Goal: Transaction & Acquisition: Purchase product/service

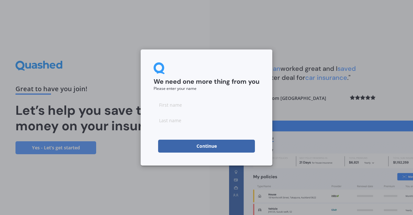
click at [179, 105] on input at bounding box center [207, 104] width 106 height 13
type input "demon"
click at [177, 123] on input at bounding box center [207, 120] width 106 height 13
type input "[GEOGRAPHIC_DATA]"
click at [205, 144] on button "Continue" at bounding box center [206, 146] width 97 height 13
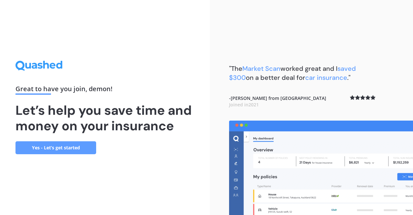
click at [84, 150] on link "Yes - Let’s get started" at bounding box center [56, 147] width 81 height 13
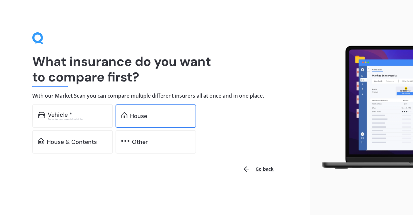
click at [145, 117] on div "House" at bounding box center [138, 116] width 17 height 6
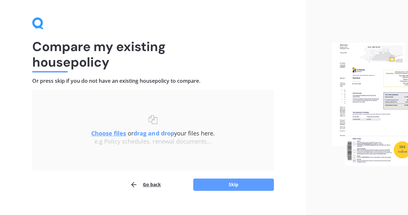
scroll to position [23, 0]
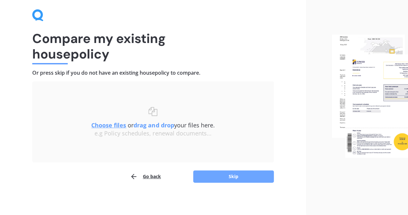
click at [227, 181] on button "Skip" at bounding box center [233, 176] width 81 height 12
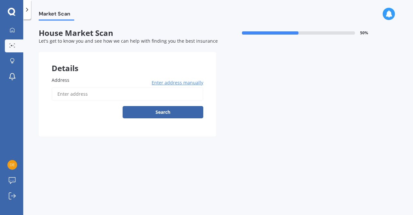
click at [78, 93] on input "Address" at bounding box center [128, 94] width 152 height 14
type input "[STREET_ADDRESS]"
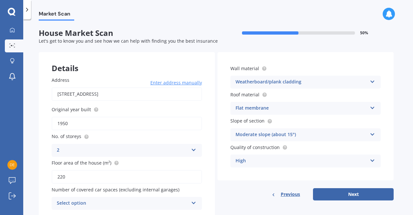
scroll to position [25, 0]
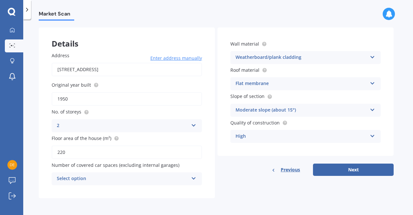
click at [196, 178] on div "Select option 0 1 2 3 4 5+" at bounding box center [127, 178] width 150 height 13
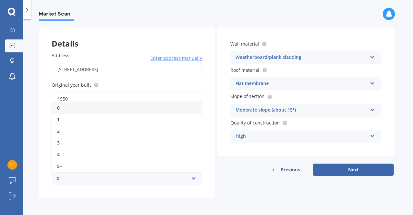
click at [196, 178] on div "0 0 1 2 3 4 5+" at bounding box center [127, 178] width 150 height 13
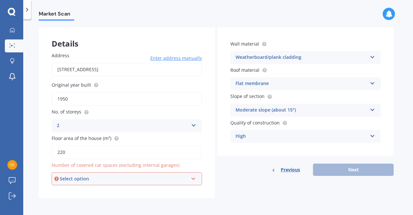
click at [196, 178] on div "Select option 0 1 2 3 4 5+" at bounding box center [127, 178] width 150 height 13
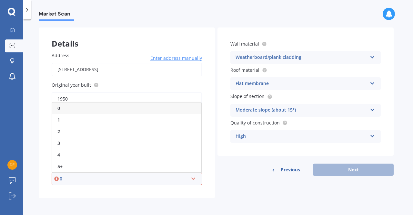
click at [196, 178] on div "0 0 1 2 3 4 5+" at bounding box center [127, 178] width 150 height 13
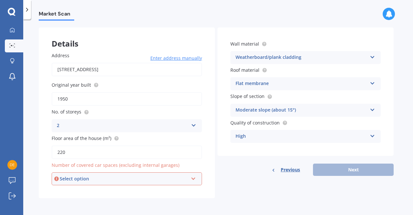
click at [197, 178] on div "Select option 0 1 2 3 4 5+" at bounding box center [127, 178] width 150 height 13
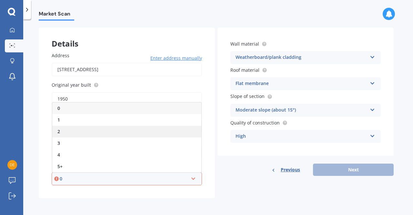
click at [59, 131] on span "2" at bounding box center [58, 131] width 3 height 6
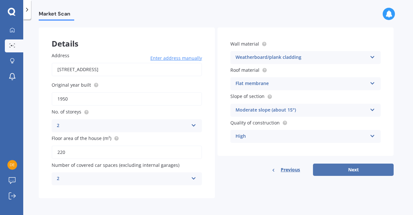
click at [337, 167] on button "Next" at bounding box center [353, 169] width 81 height 12
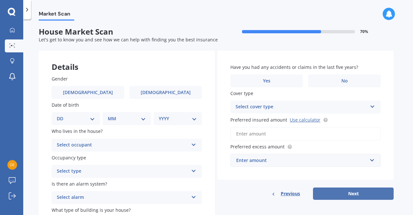
scroll to position [0, 0]
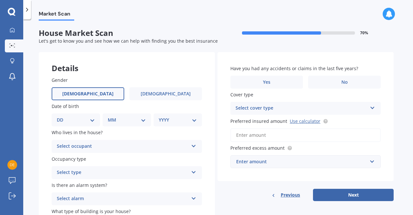
click at [96, 90] on label "[DEMOGRAPHIC_DATA]" at bounding box center [88, 93] width 73 height 13
click at [0, 0] on input "[DEMOGRAPHIC_DATA]" at bounding box center [0, 0] width 0 height 0
click at [94, 117] on select "DD 01 02 03 04 05 06 07 08 09 10 11 12 13 14 15 16 17 18 19 20 21 22 23 24 25 2…" at bounding box center [76, 119] width 38 height 7
select select "08"
click at [62, 116] on select "DD 01 02 03 04 05 06 07 08 09 10 11 12 13 14 15 16 17 18 19 20 21 22 23 24 25 2…" at bounding box center [76, 119] width 38 height 7
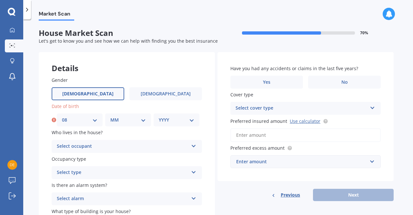
click at [125, 122] on select "MM 01 02 03 04 05 06 07 08 09 10 11 12" at bounding box center [128, 119] width 36 height 7
select select "11"
click at [110, 116] on select "MM 01 02 03 04 05 06 07 08 09 10 11 12" at bounding box center [128, 119] width 36 height 7
click at [190, 120] on select "YYYY 2009 2008 2007 2006 2005 2004 2003 2002 2001 2000 1999 1998 1997 1996 1995…" at bounding box center [177, 119] width 36 height 7
select select "1951"
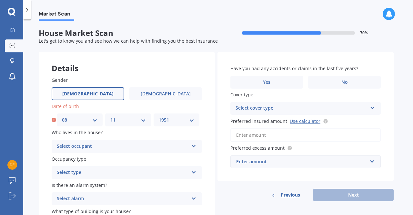
click at [159, 116] on select "YYYY 2009 2008 2007 2006 2005 2004 2003 2002 2001 2000 1999 1998 1997 1996 1995…" at bounding box center [177, 119] width 36 height 7
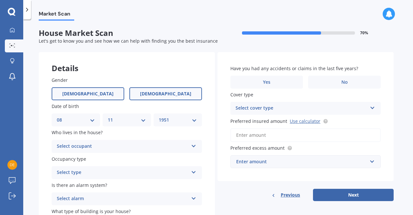
scroll to position [47, 0]
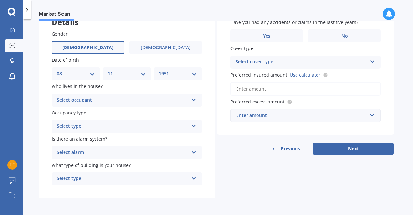
click at [195, 100] on icon at bounding box center [193, 98] width 5 height 5
click at [74, 113] on div "Owner" at bounding box center [127, 113] width 150 height 12
click at [192, 126] on icon at bounding box center [193, 124] width 5 height 5
click at [77, 135] on div "Permanent" at bounding box center [127, 139] width 150 height 12
click at [192, 151] on icon at bounding box center [193, 151] width 5 height 5
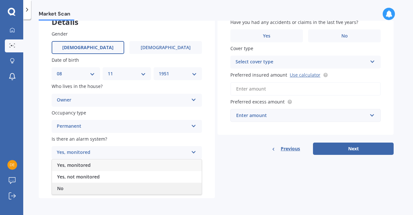
click at [62, 190] on span "No" at bounding box center [60, 188] width 6 height 6
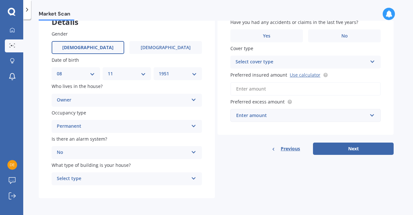
click at [194, 178] on icon at bounding box center [193, 177] width 5 height 5
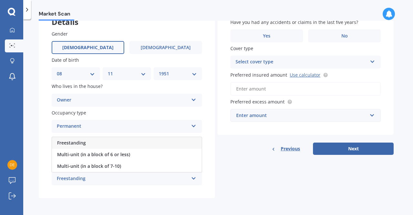
click at [78, 142] on span "Freestanding" at bounding box center [71, 143] width 29 height 6
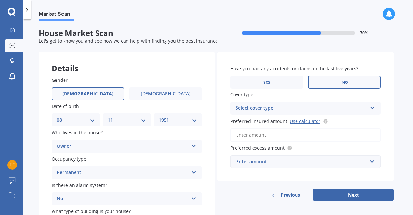
click at [345, 81] on span "No" at bounding box center [345, 81] width 6 height 5
click at [0, 0] on input "No" at bounding box center [0, 0] width 0 height 0
click at [373, 107] on icon at bounding box center [372, 106] width 5 height 5
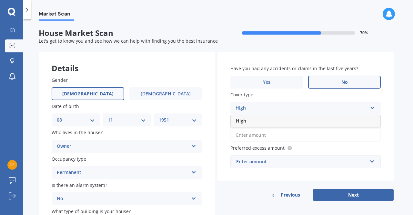
click at [322, 119] on div "High" at bounding box center [306, 121] width 150 height 12
click at [270, 138] on input "Preferred insured amount Use calculator" at bounding box center [306, 135] width 150 height 14
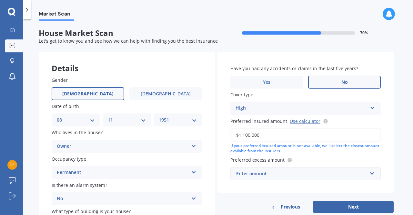
scroll to position [32, 0]
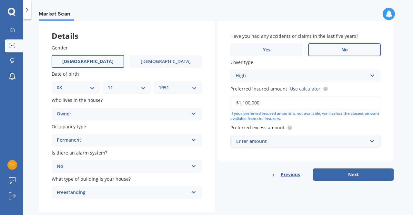
type input "$1,100,000"
click at [371, 142] on input "text" at bounding box center [303, 141] width 145 height 12
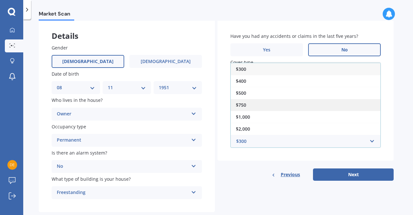
click at [254, 108] on div "$750" at bounding box center [306, 105] width 150 height 12
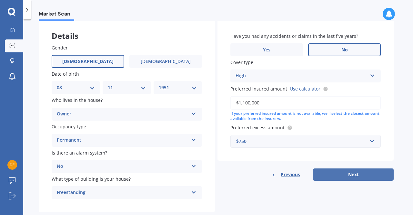
click at [344, 175] on button "Next" at bounding box center [353, 174] width 81 height 12
select select "08"
select select "11"
select select "1951"
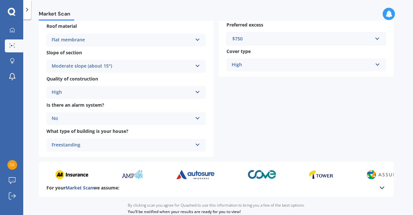
scroll to position [251, 0]
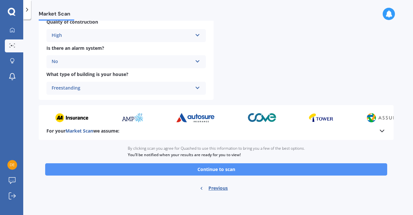
click at [220, 171] on button "Continue to scan" at bounding box center [216, 169] width 342 height 12
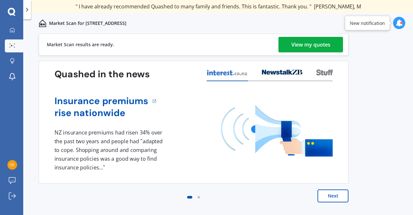
click at [305, 45] on div "View my quotes" at bounding box center [311, 45] width 39 height 16
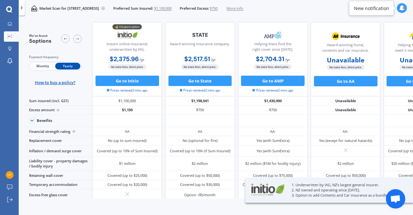
click at [240, 207] on div "We've found 5 options Payment frequency Monthly Yearly How to buy a policy? 💰 C…" at bounding box center [218, 117] width 391 height 198
